Goal: Book appointment/travel/reservation

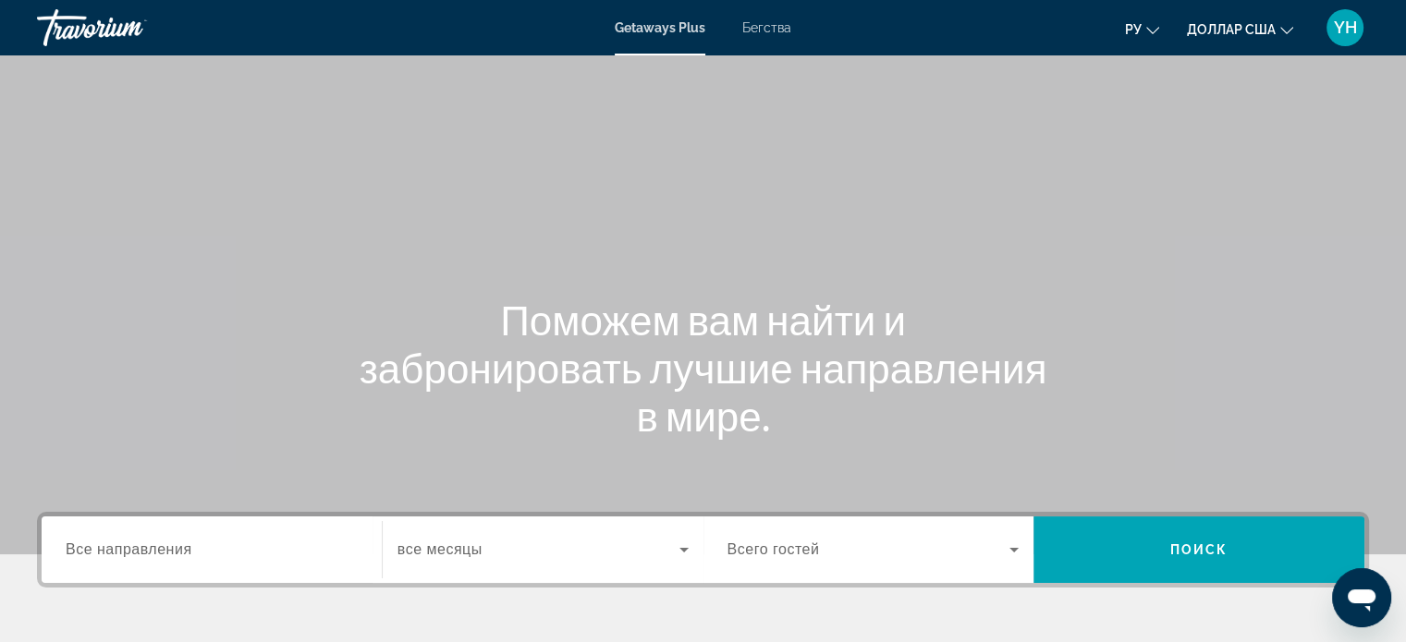
click at [767, 23] on font "Бегства" at bounding box center [766, 27] width 49 height 15
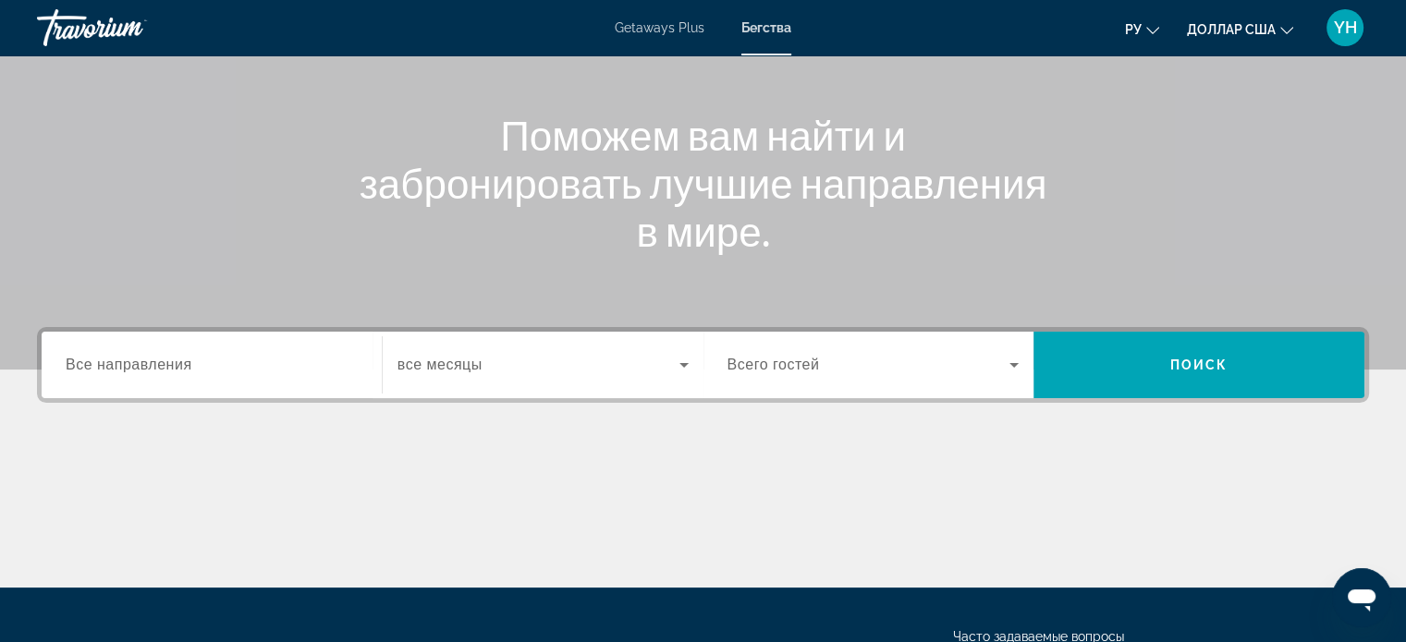
click at [118, 369] on span "Все направления" at bounding box center [129, 365] width 127 height 16
click at [118, 369] on input "Destination Все направления" at bounding box center [212, 366] width 292 height 22
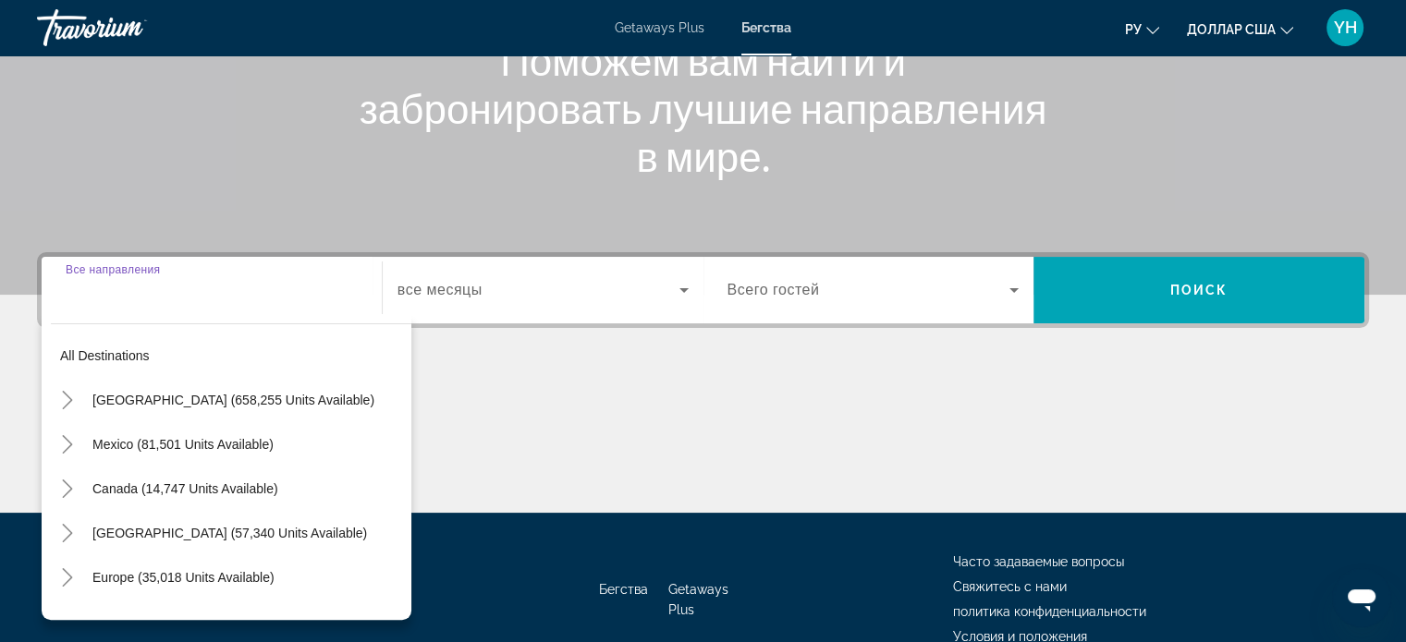
scroll to position [356, 0]
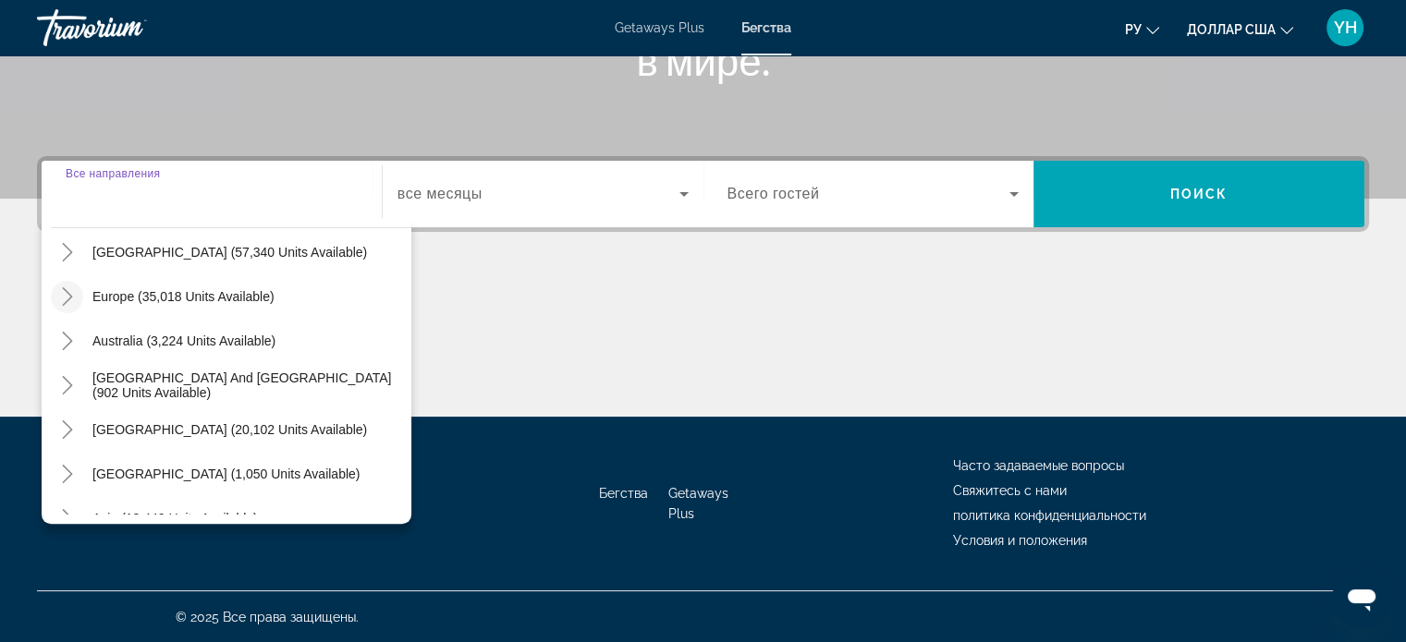
click at [63, 298] on icon "Toggle Europe (35,018 units available)" at bounding box center [67, 296] width 18 height 18
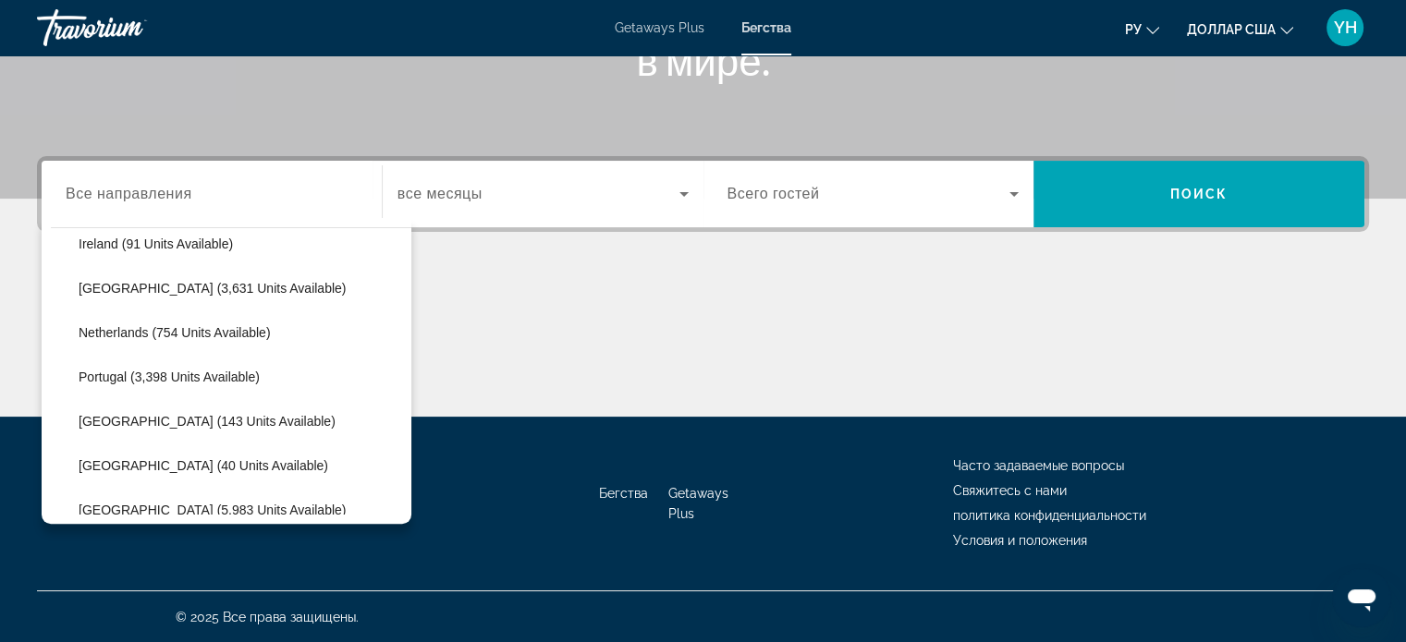
scroll to position [786, 0]
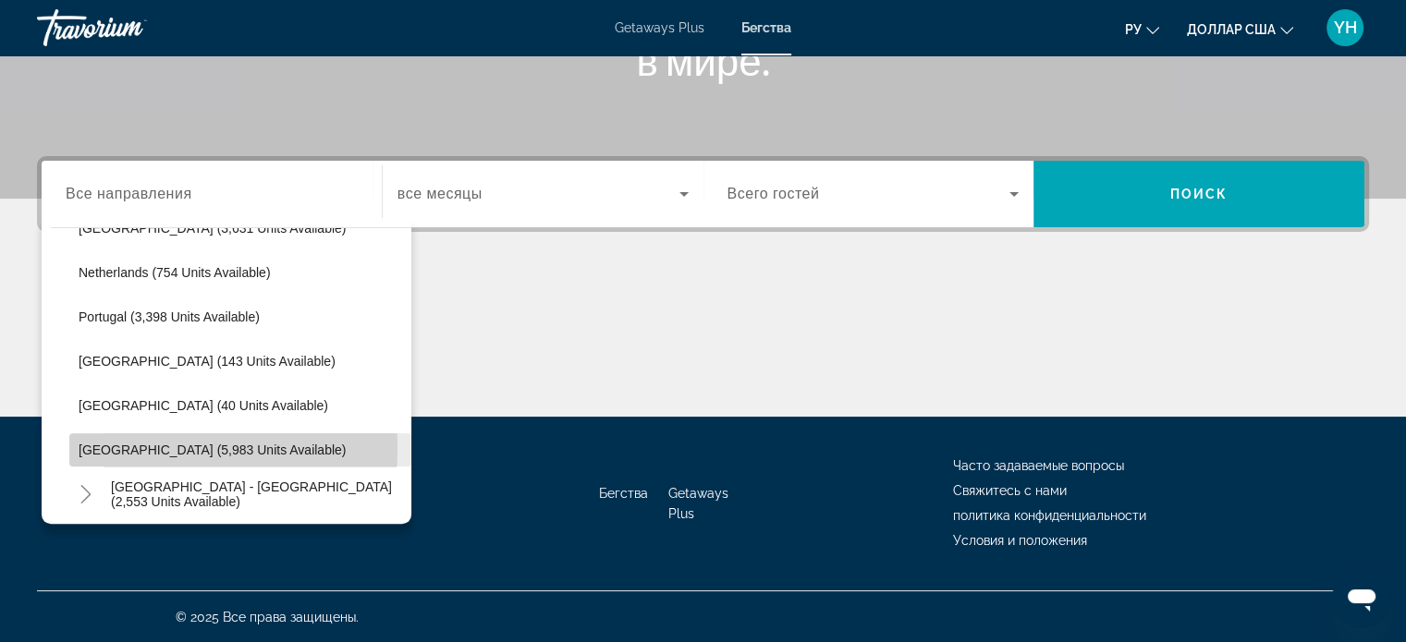
click at [133, 447] on span "[GEOGRAPHIC_DATA] (5,983 units available)" at bounding box center [212, 450] width 267 height 15
type input "**********"
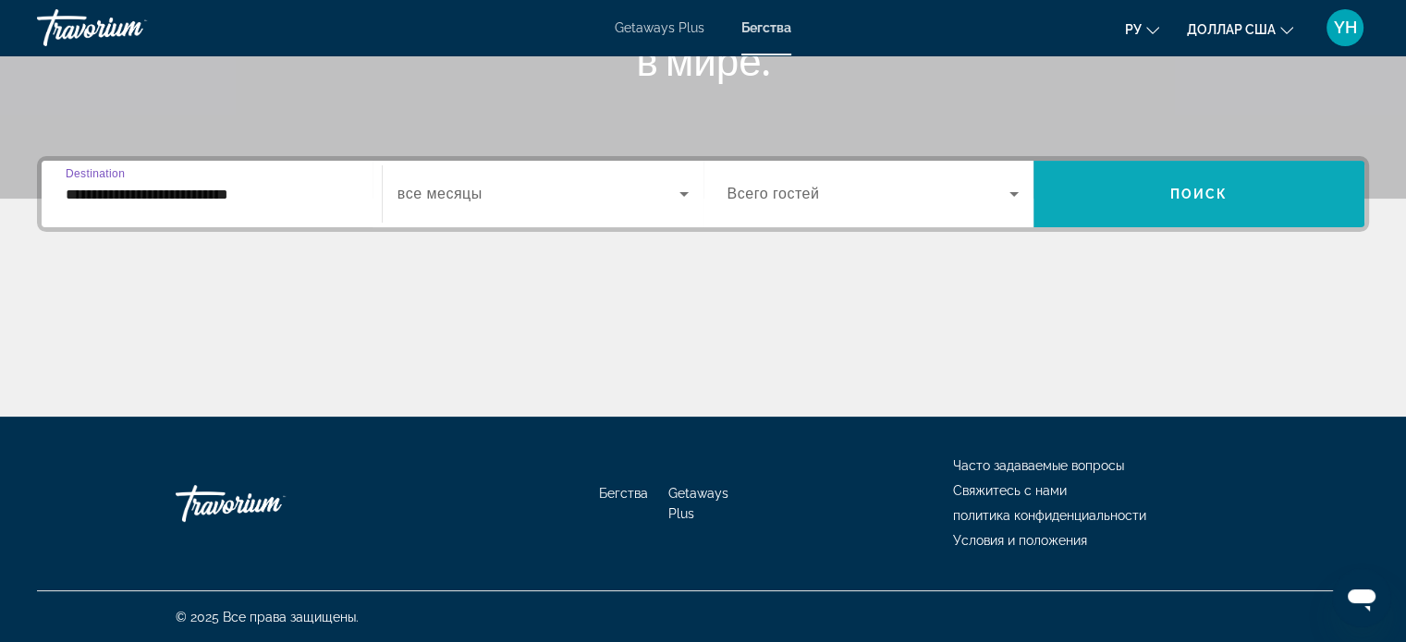
click at [1164, 189] on span "Search widget" at bounding box center [1198, 194] width 331 height 44
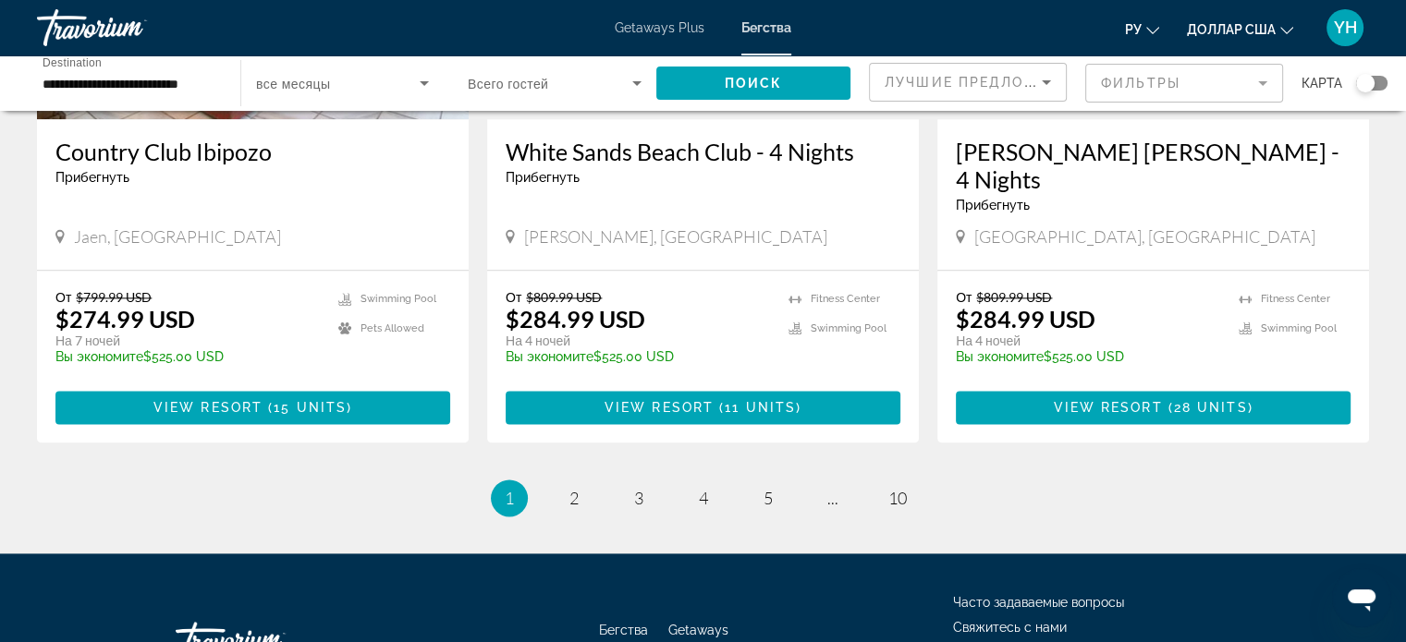
scroll to position [2373, 0]
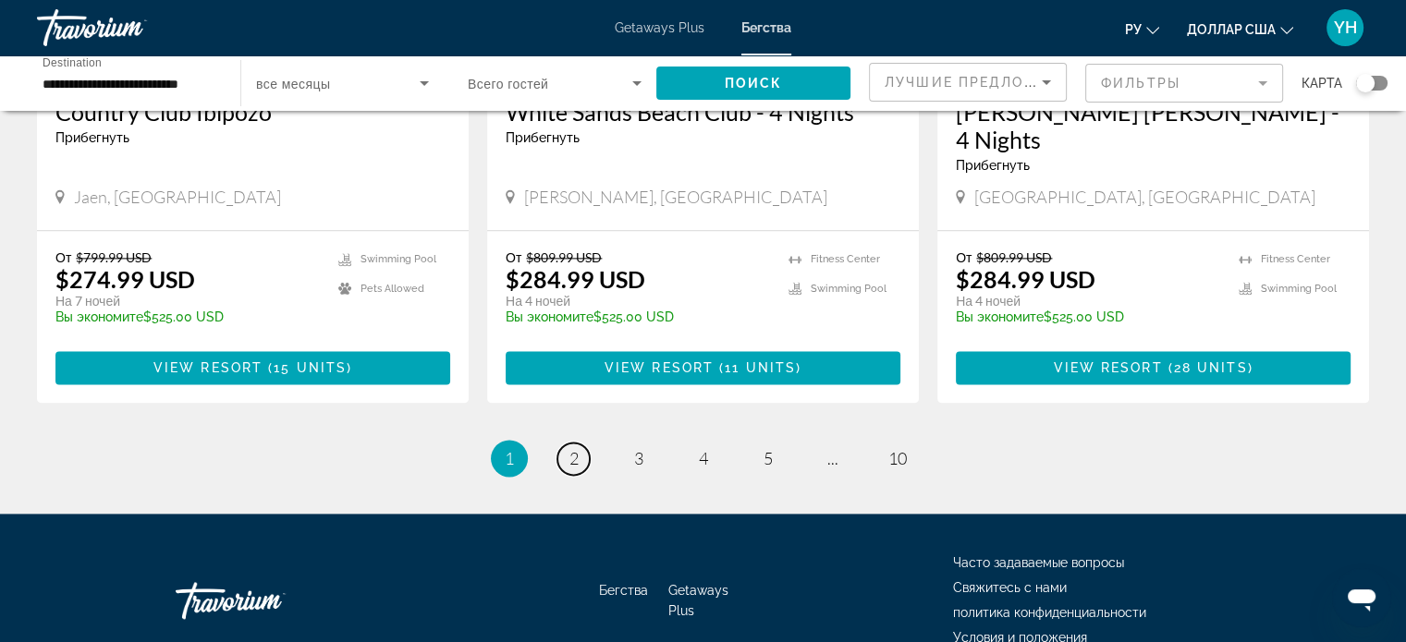
drag, startPoint x: 577, startPoint y: 365, endPoint x: 587, endPoint y: 363, distance: 10.3
click at [578, 448] on span "2" at bounding box center [573, 458] width 9 height 20
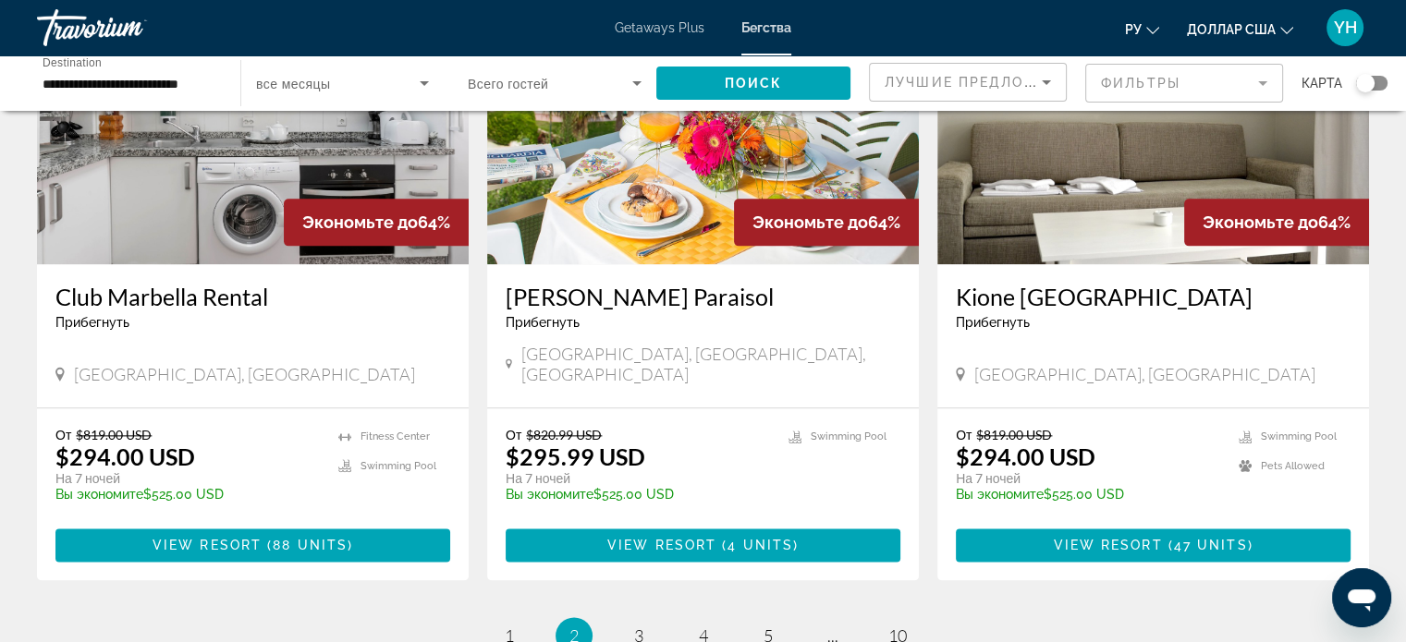
scroll to position [2218, 0]
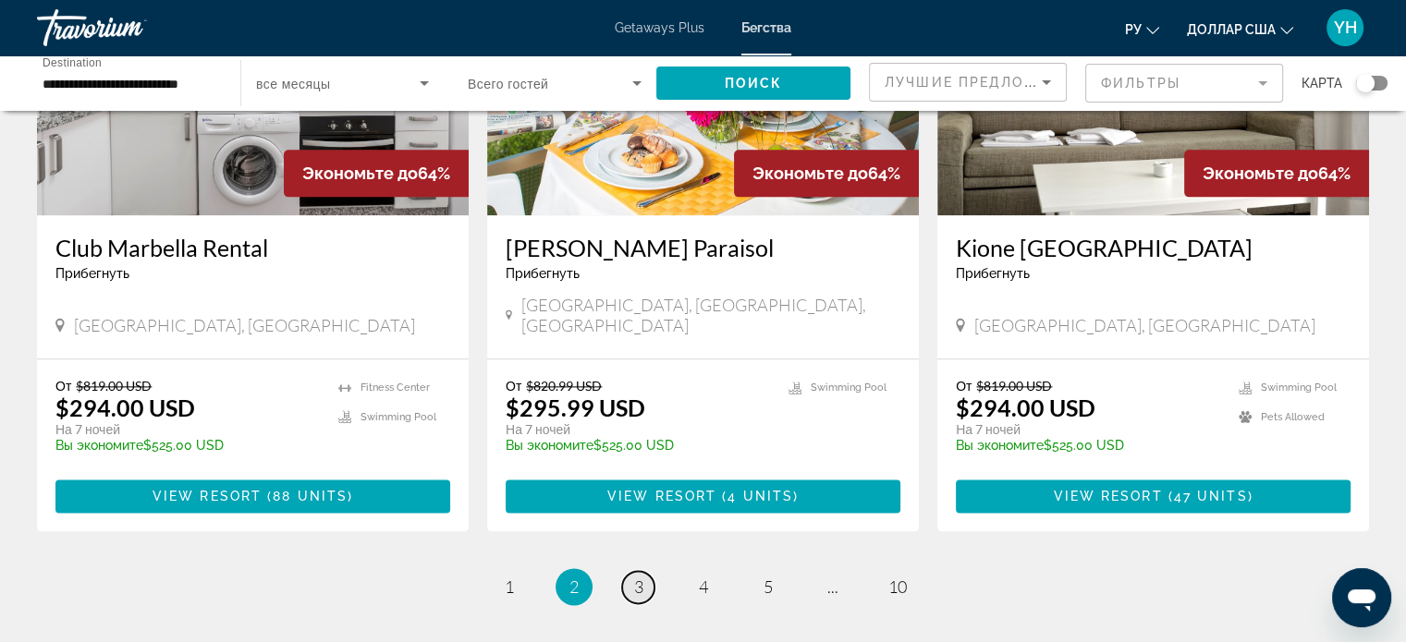
click at [631, 571] on link "page 3" at bounding box center [638, 587] width 32 height 32
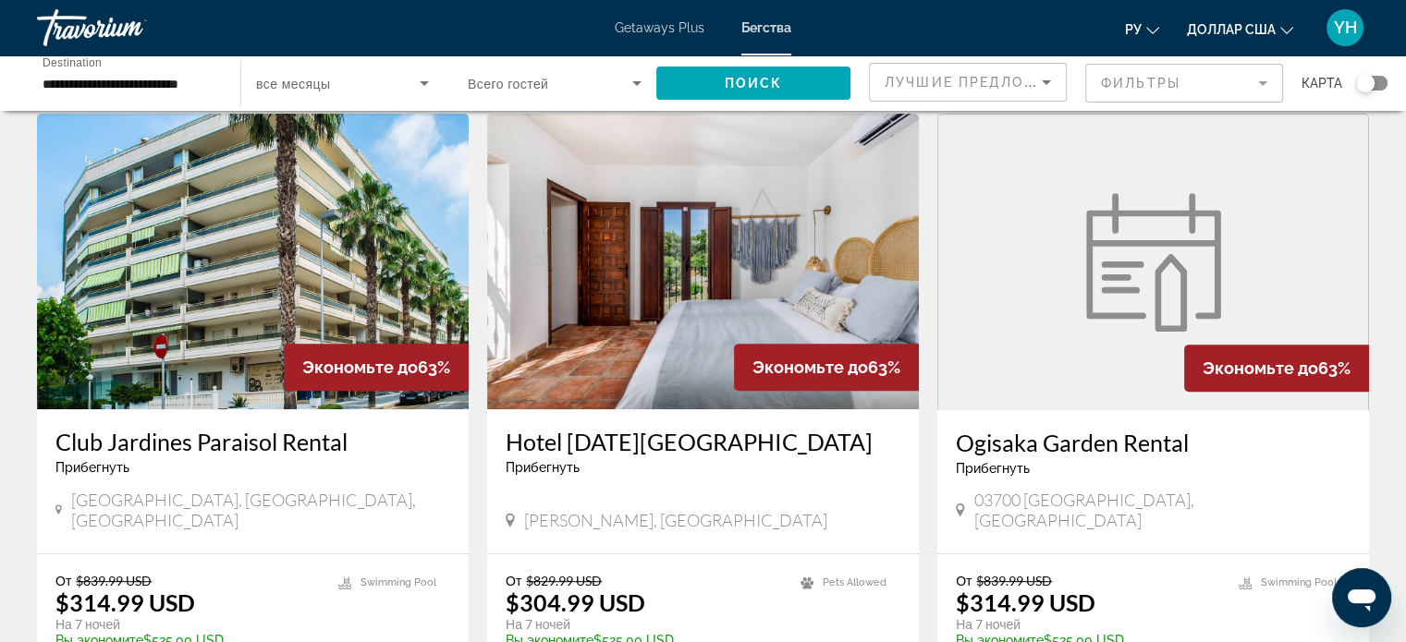
scroll to position [739, 0]
click at [1070, 266] on figure "Основное содержание" at bounding box center [1153, 262] width 430 height 296
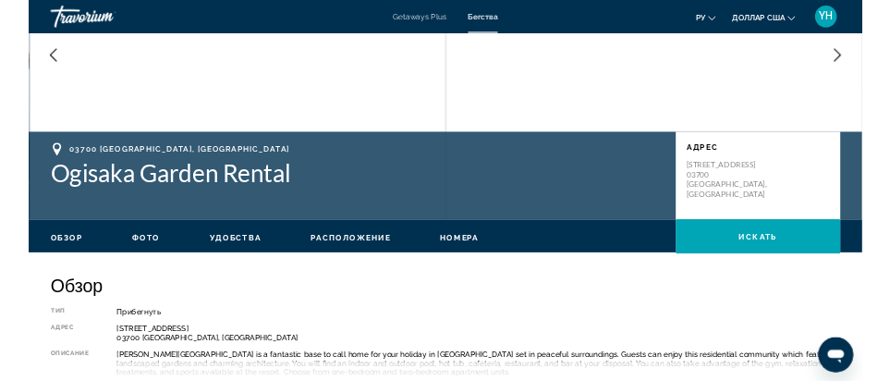
scroll to position [185, 0]
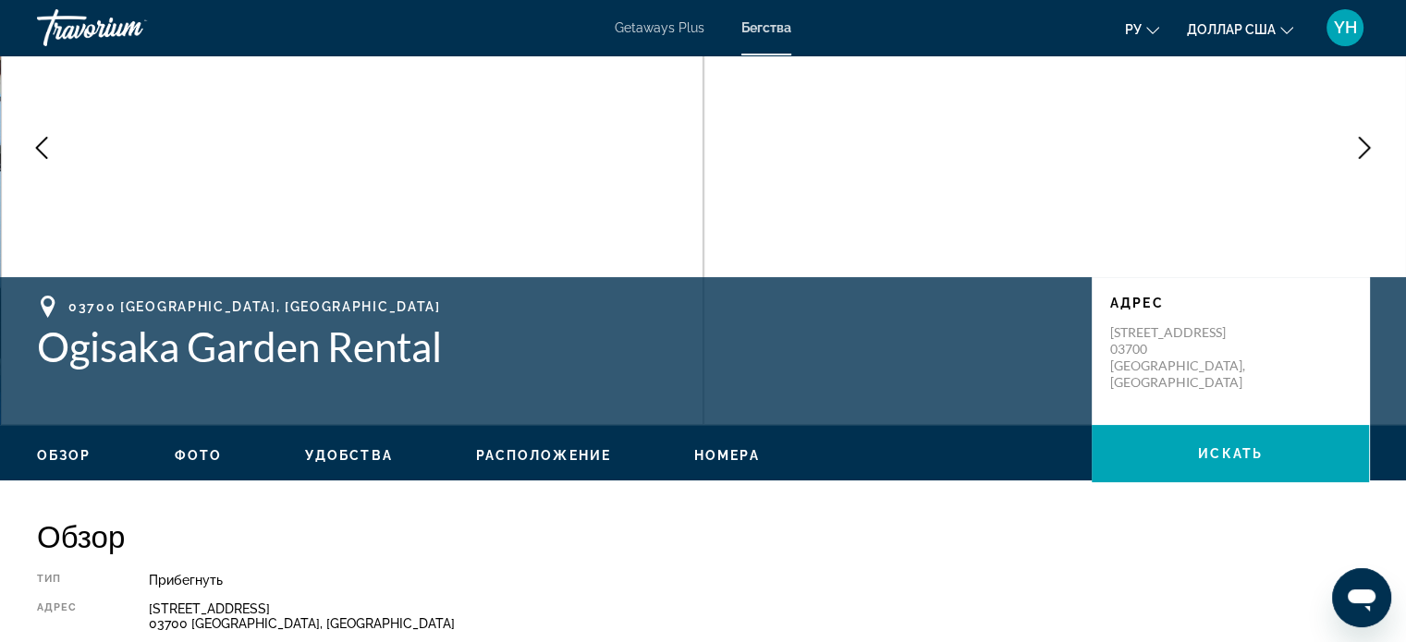
drag, startPoint x: 469, startPoint y: 333, endPoint x: 1180, endPoint y: 353, distance: 711.0
click at [813, 354] on h1 "Ogisaka Garden Rental" at bounding box center [555, 347] width 1036 height 48
drag, startPoint x: 1253, startPoint y: 346, endPoint x: 1100, endPoint y: 328, distance: 154.4
click at [1100, 328] on div "Адрес [STREET_ADDRESS]" at bounding box center [1229, 351] width 277 height 148
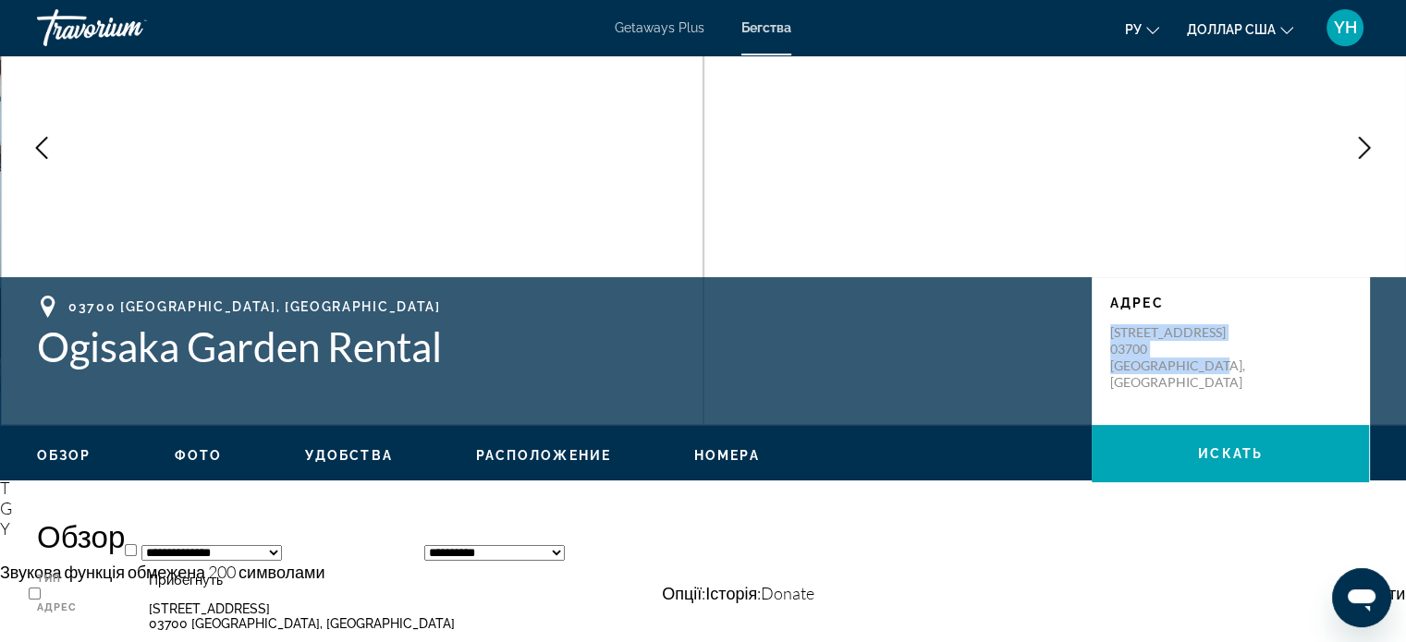
copy p "[STREET_ADDRESS]"
